Goal: Task Accomplishment & Management: Use online tool/utility

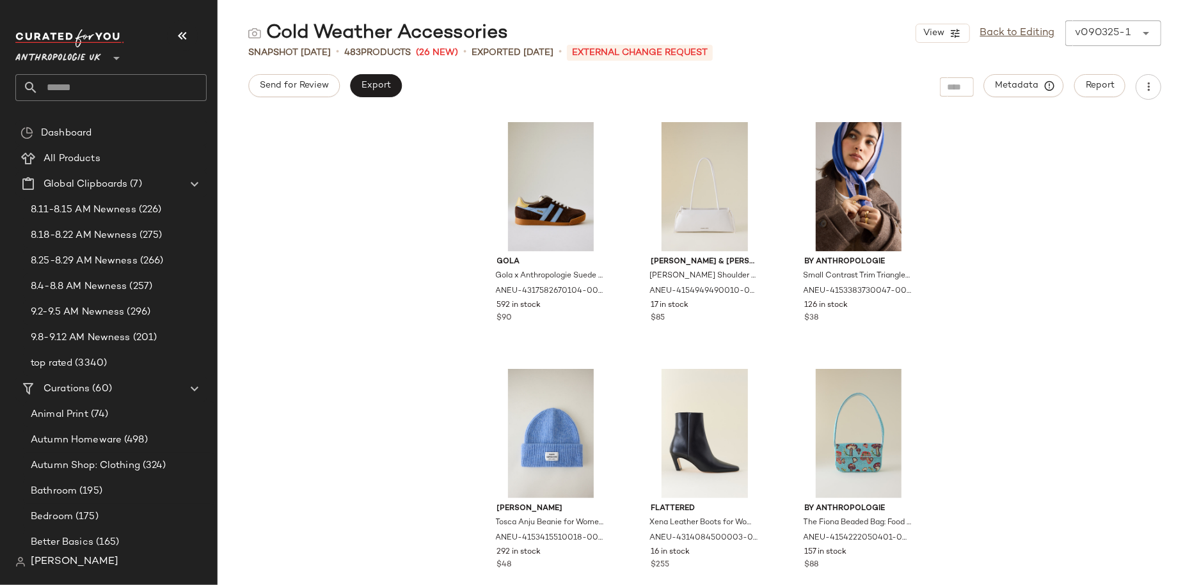
click at [80, 90] on input "text" at bounding box center [122, 87] width 168 height 27
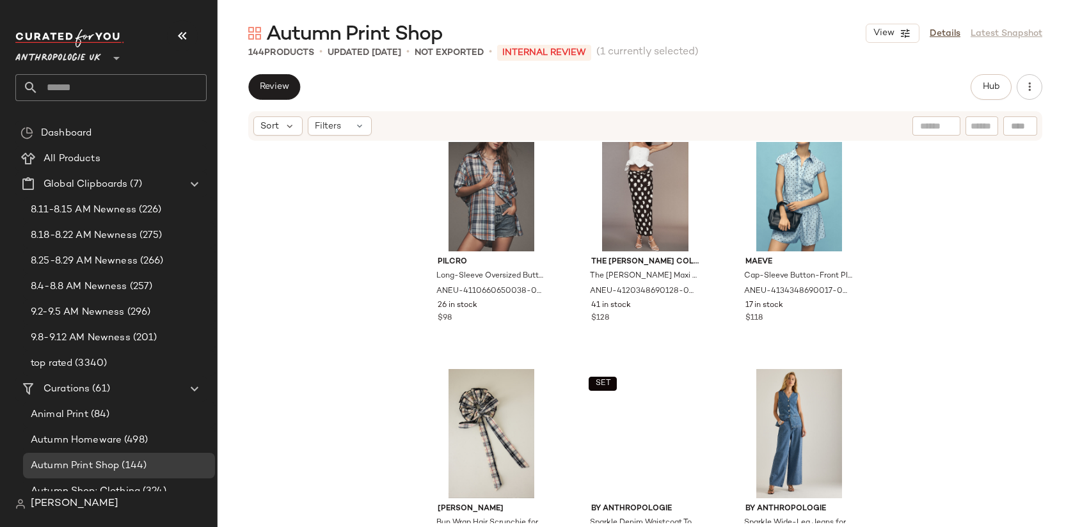
scroll to position [4237, 0]
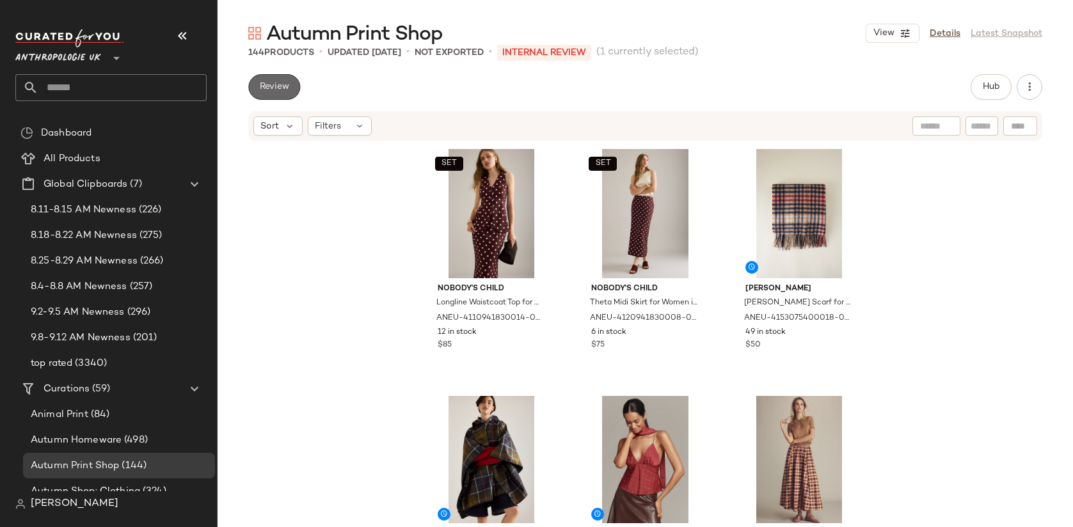
click at [280, 90] on span "Review" at bounding box center [274, 87] width 30 height 10
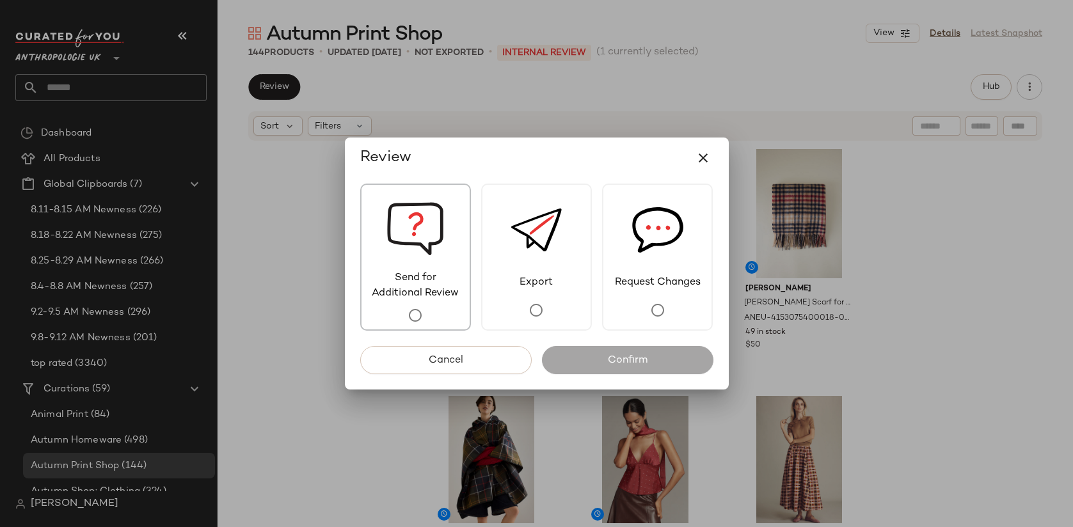
click at [446, 241] on div "Send for Additional Review" at bounding box center [415, 257] width 111 height 147
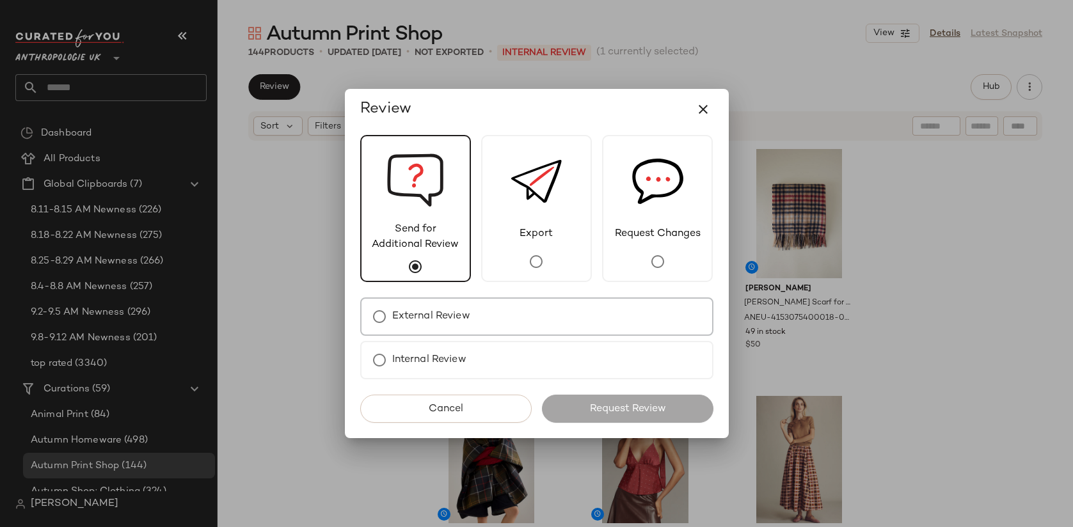
click at [490, 322] on div "External Review" at bounding box center [536, 317] width 353 height 38
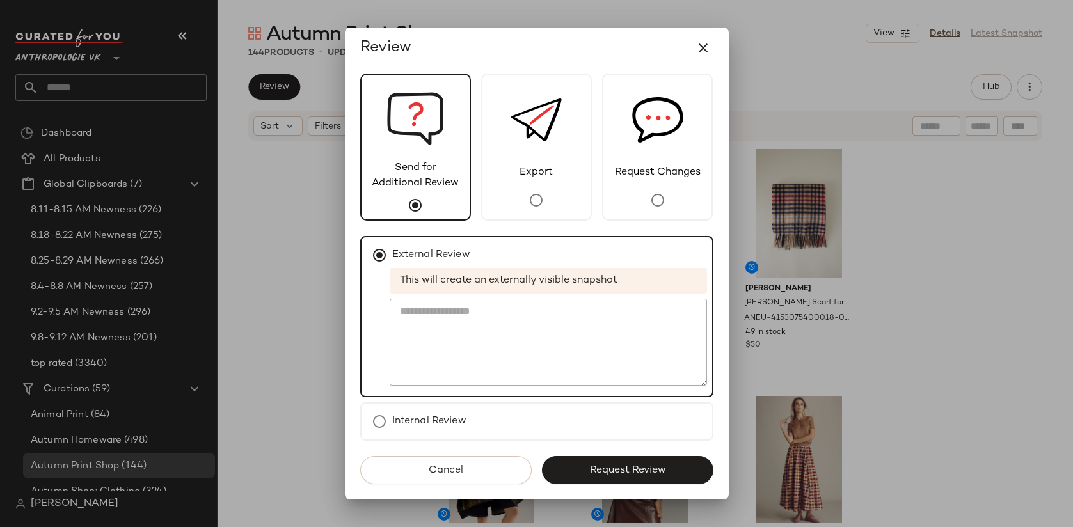
click at [619, 466] on span "Request Review" at bounding box center [627, 470] width 77 height 12
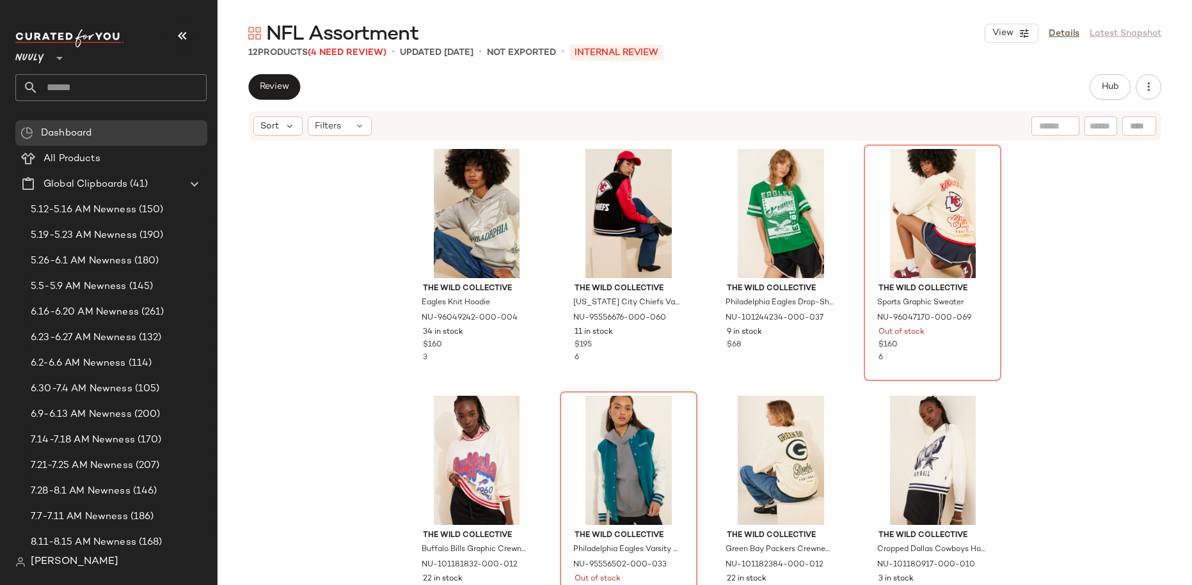
click at [133, 86] on input "text" at bounding box center [122, 87] width 168 height 27
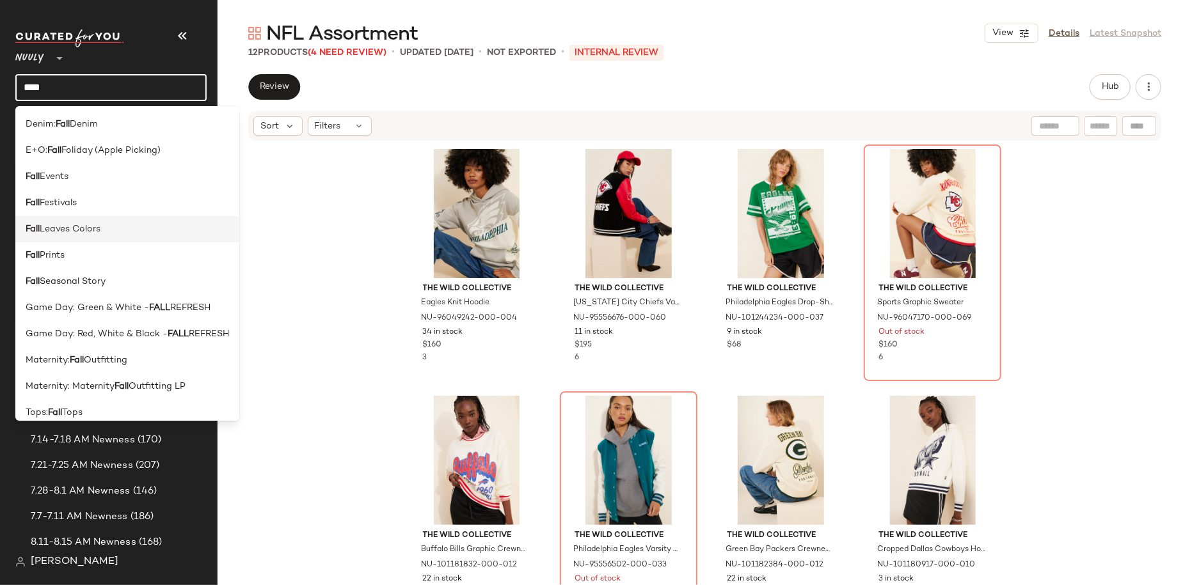
type input "****"
click at [70, 224] on span "Leaves Colors" at bounding box center [70, 229] width 61 height 13
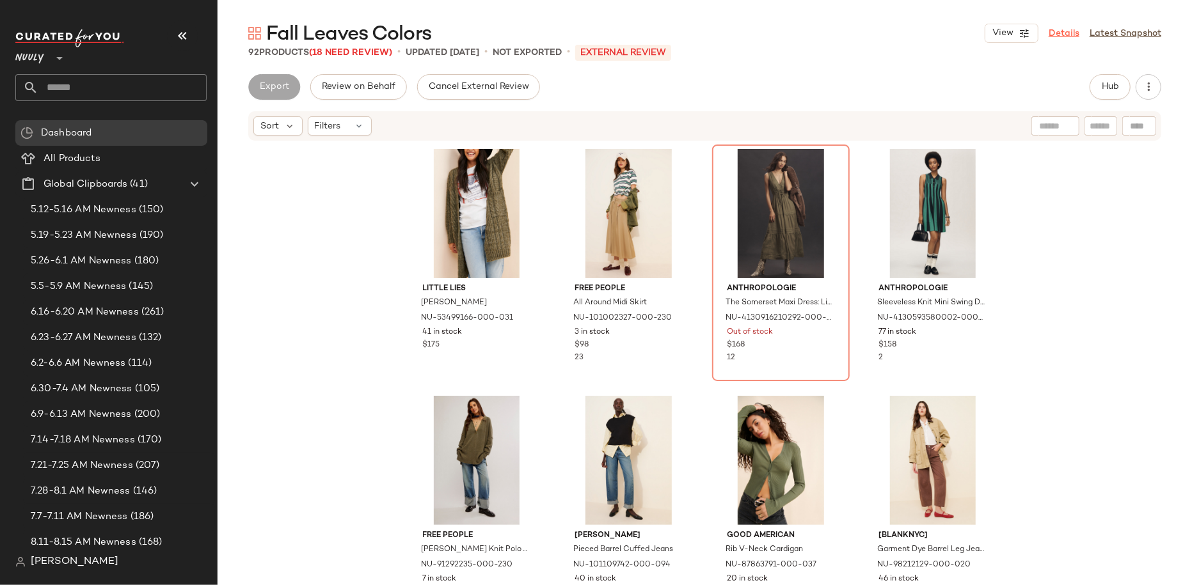
click at [1058, 31] on link "Details" at bounding box center [1064, 33] width 31 height 13
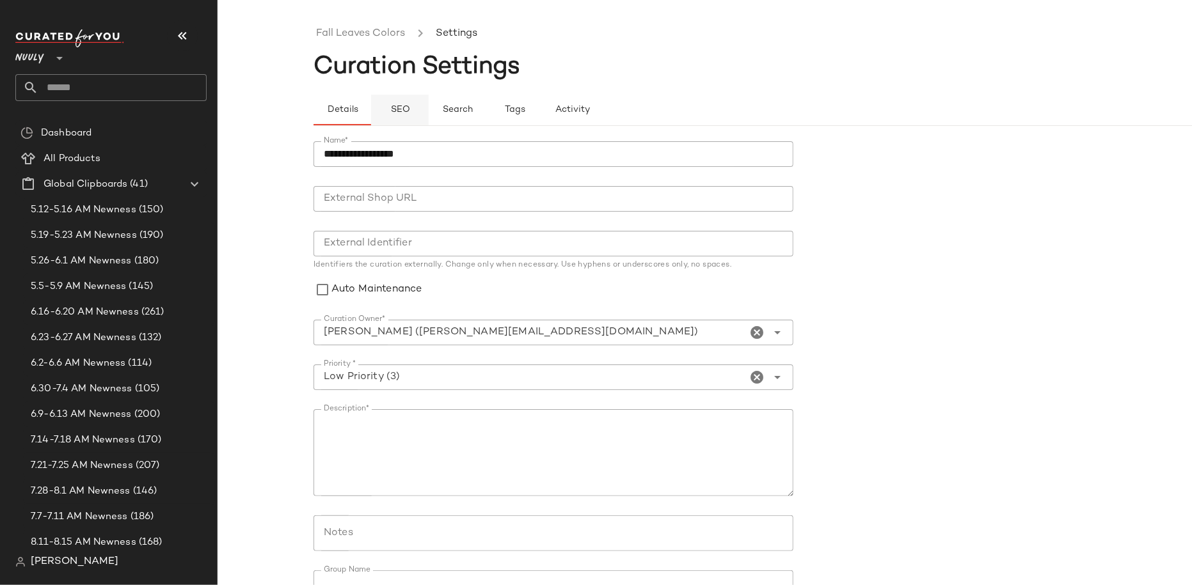
click at [390, 100] on button "SEO" at bounding box center [400, 110] width 58 height 31
